Goal: Task Accomplishment & Management: Use online tool/utility

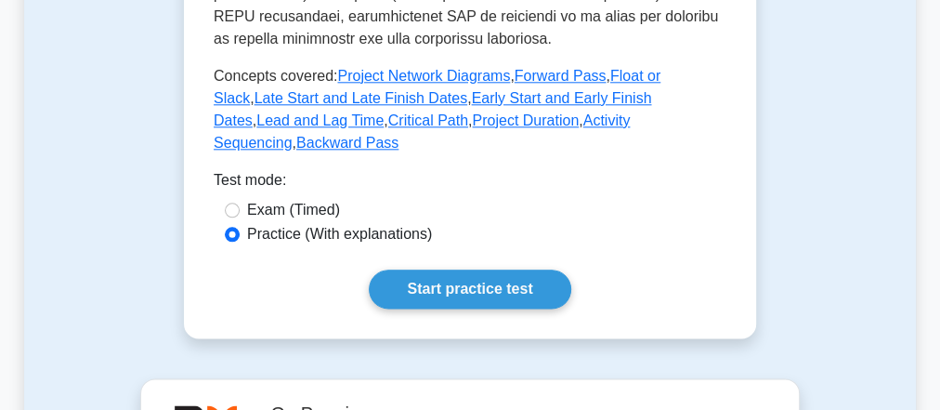
scroll to position [892, 0]
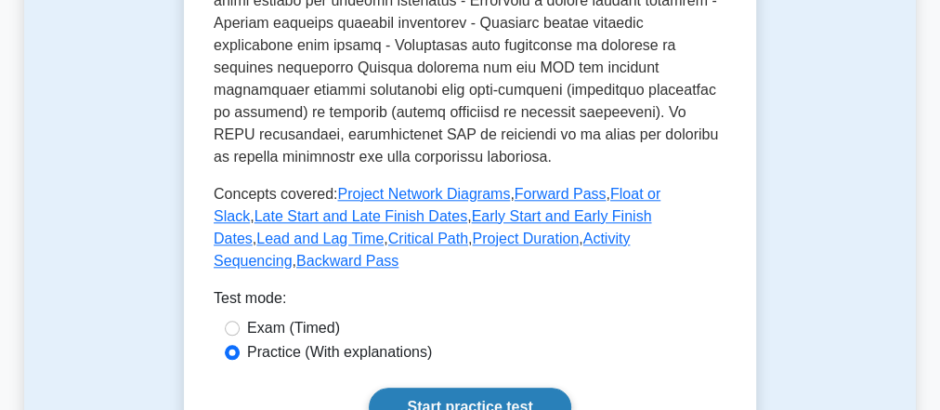
click at [518, 387] on link "Start practice test" at bounding box center [470, 406] width 202 height 39
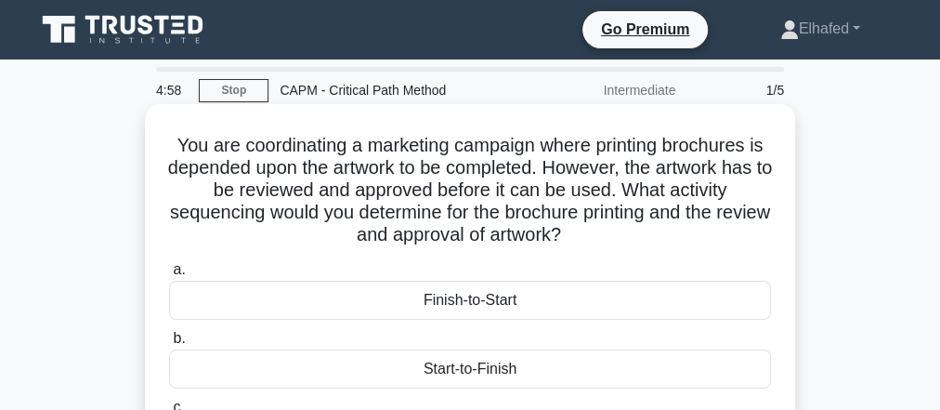
scroll to position [74, 0]
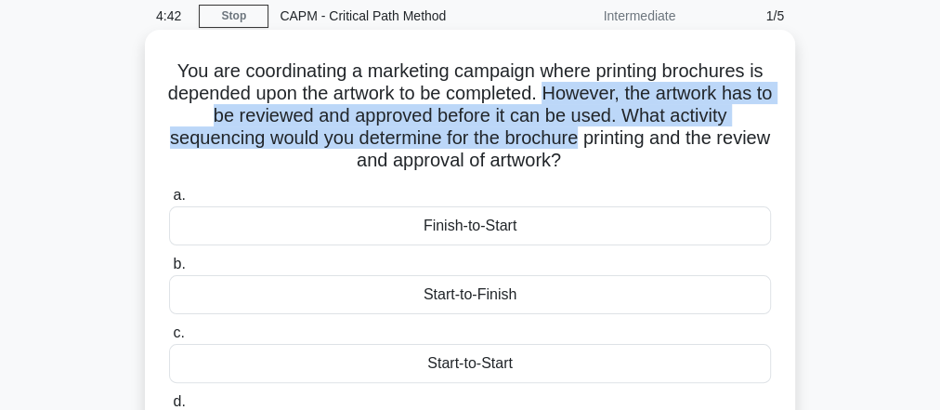
click at [608, 127] on h5 "You are coordinating a marketing campaign where printing brochures is depended …" at bounding box center [470, 115] width 606 height 113
click at [540, 118] on h5 "You are coordinating a marketing campaign where printing brochures is depended …" at bounding box center [470, 115] width 606 height 113
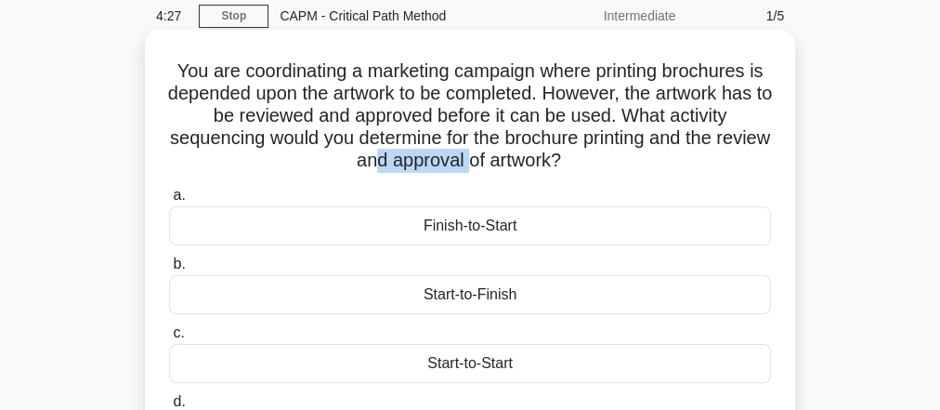
drag, startPoint x: 406, startPoint y: 162, endPoint x: 495, endPoint y: 160, distance: 89.2
click at [495, 160] on h5 "You are coordinating a marketing campaign where printing brochures is depended …" at bounding box center [470, 115] width 606 height 113
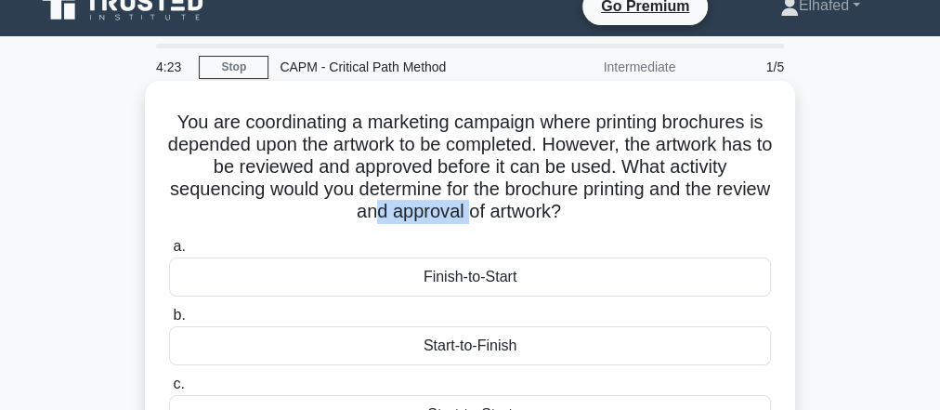
scroll to position [0, 0]
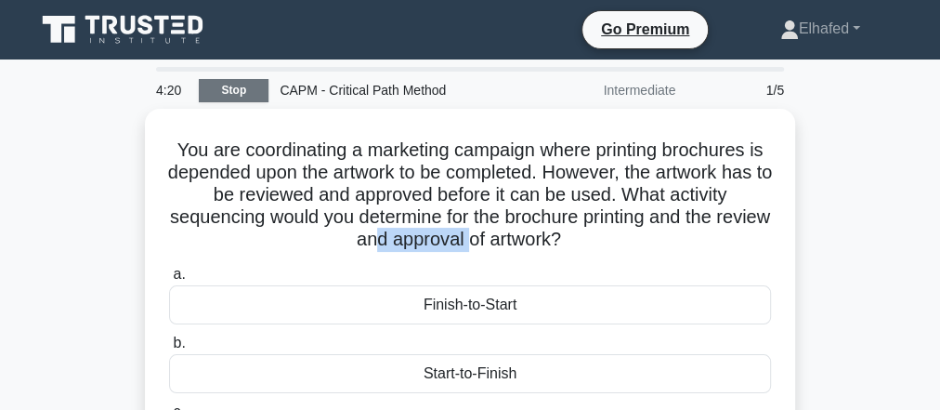
click at [241, 84] on link "Stop" at bounding box center [234, 90] width 70 height 23
